Goal: Find specific page/section: Find specific page/section

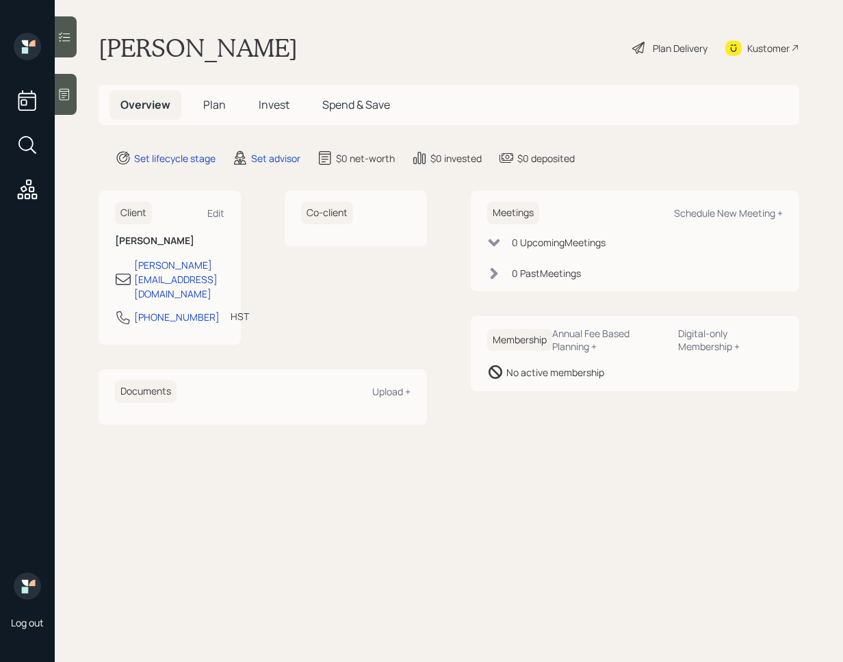
click at [764, 51] on div "Kustomer" at bounding box center [768, 48] width 42 height 14
click at [759, 47] on div "Kustomer" at bounding box center [768, 48] width 42 height 14
click at [758, 45] on div "Kustomer" at bounding box center [768, 48] width 42 height 14
click at [748, 49] on div "Kustomer" at bounding box center [768, 48] width 42 height 14
